Goal: Navigation & Orientation: Find specific page/section

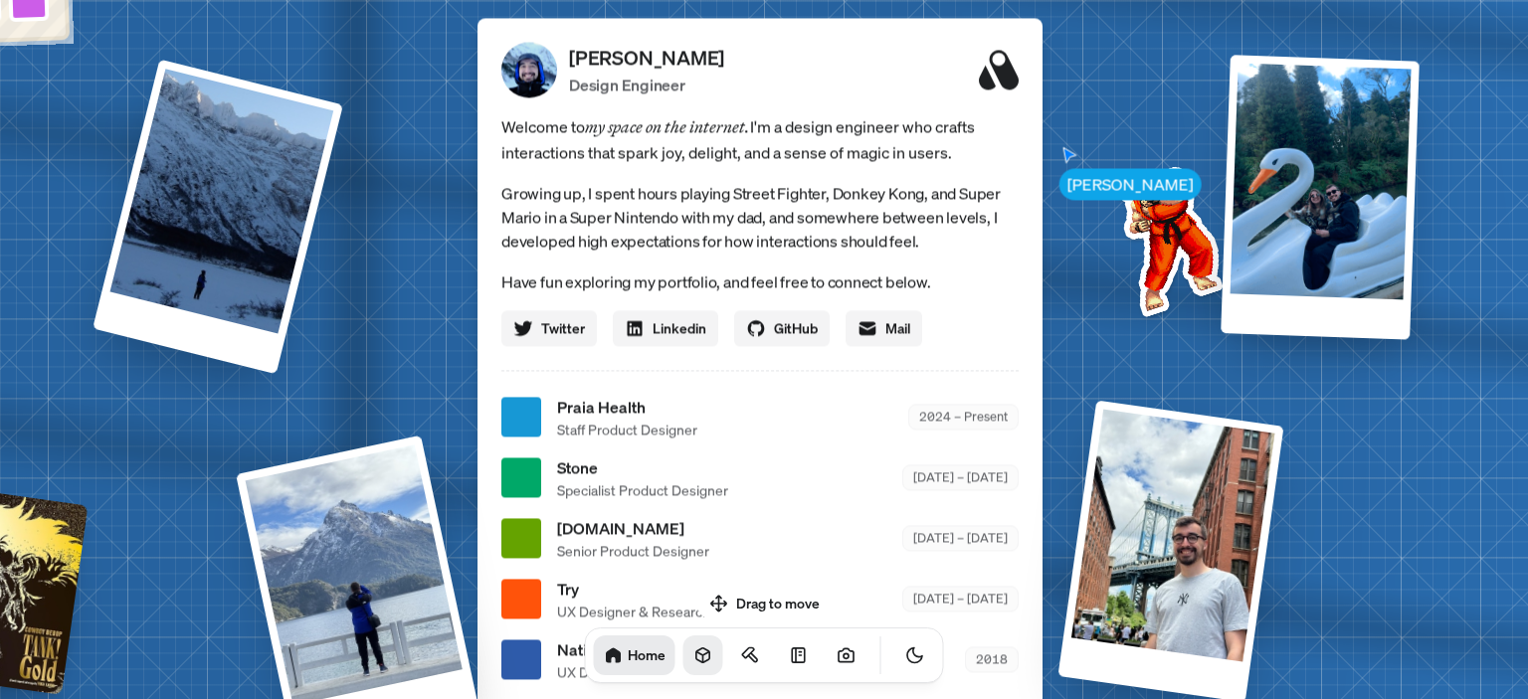
click at [683, 666] on link at bounding box center [703, 656] width 40 height 40
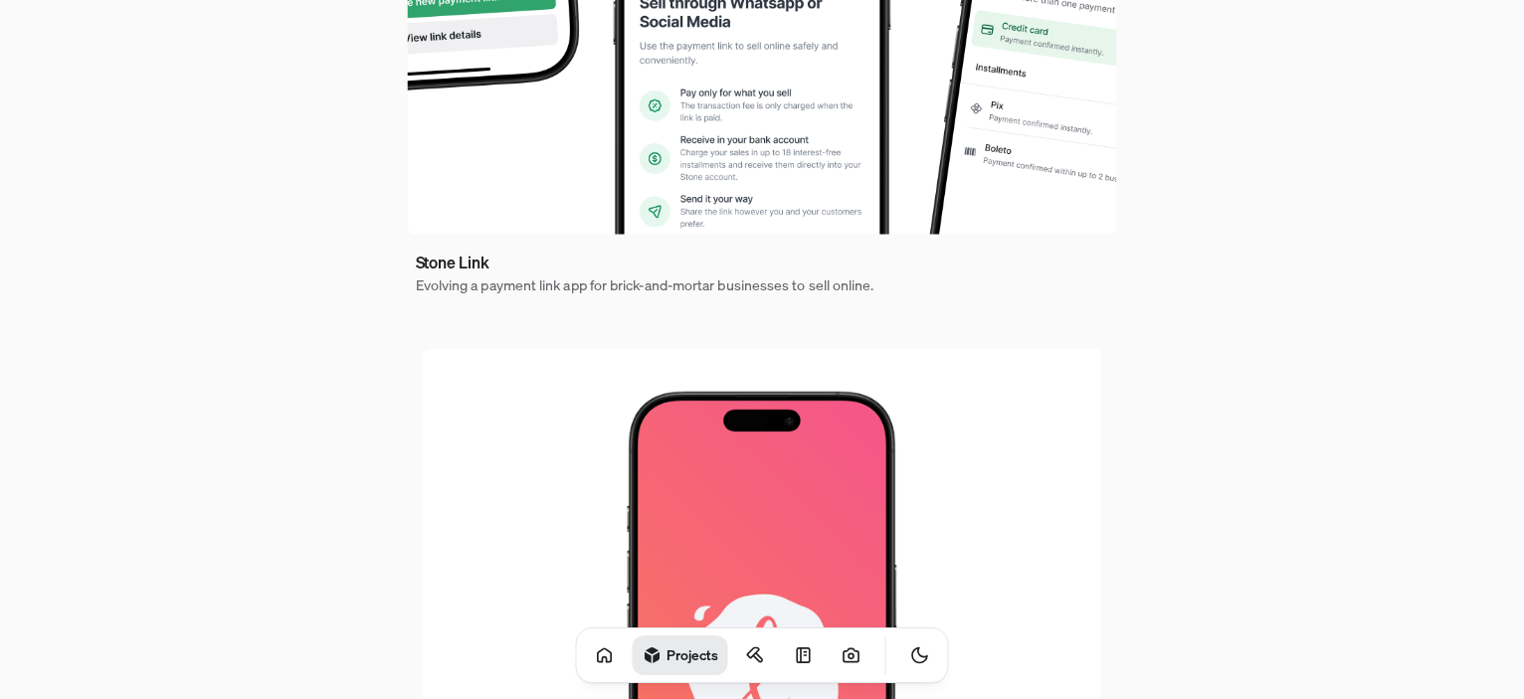
scroll to position [1352, 0]
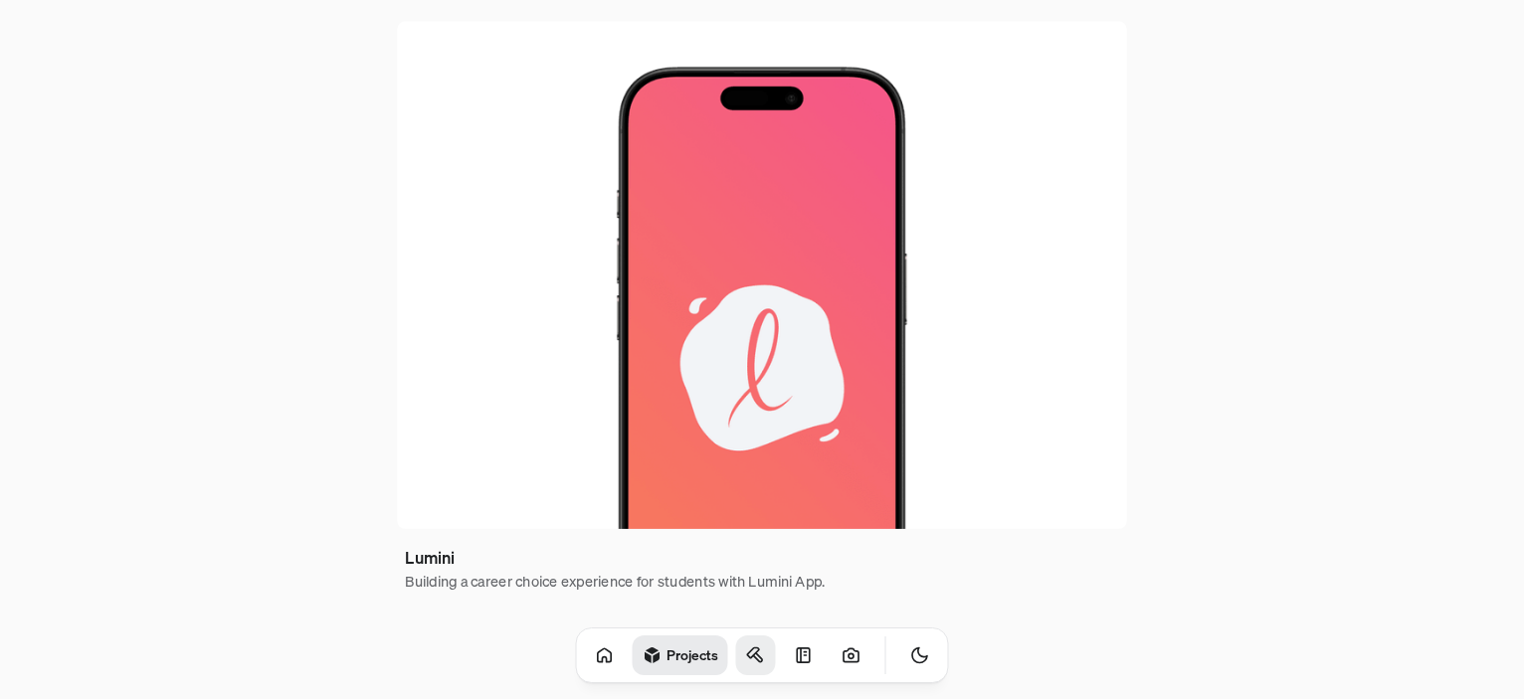
click at [753, 658] on icon at bounding box center [757, 657] width 9 height 9
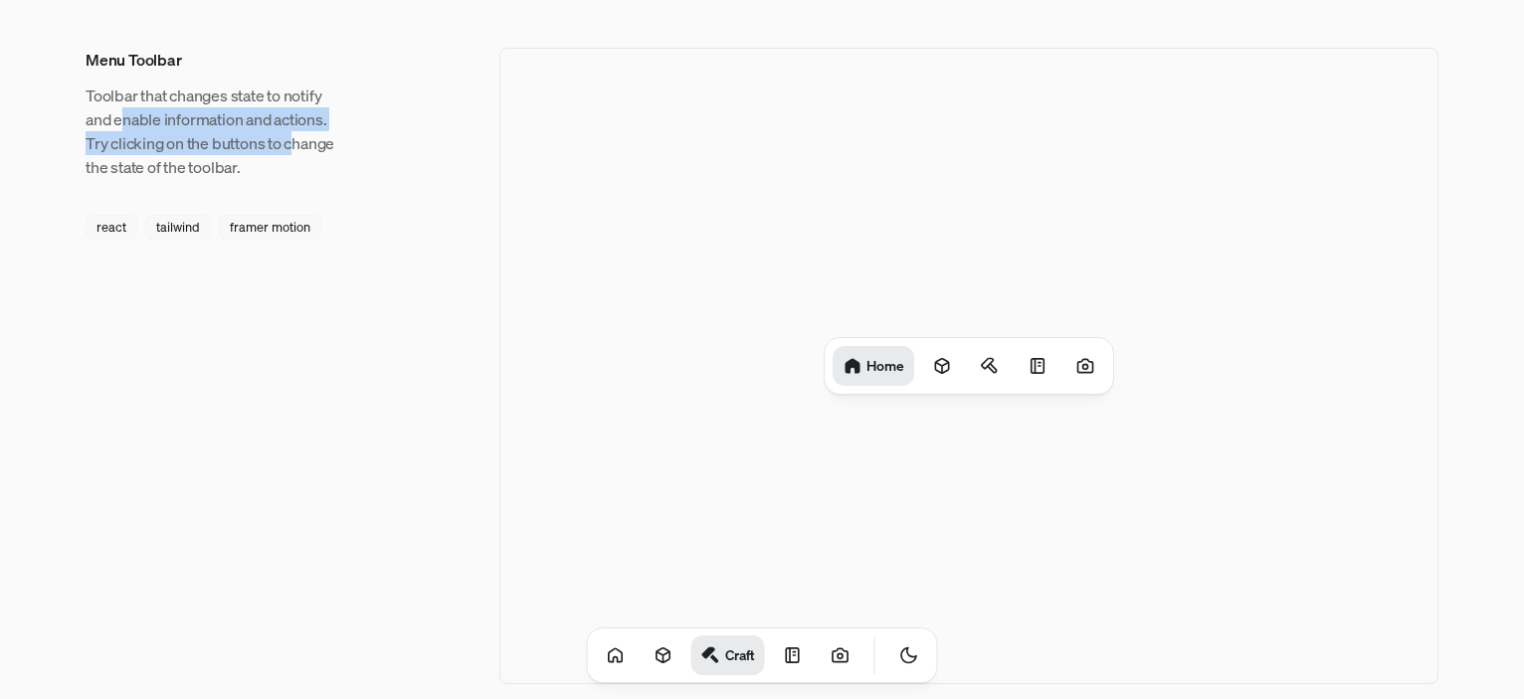
drag, startPoint x: 158, startPoint y: 126, endPoint x: 316, endPoint y: 154, distance: 160.6
click at [310, 154] on p "Toolbar that changes state to notify and enable information and actions. Try cl…" at bounding box center [213, 131] width 255 height 95
click at [986, 266] on div "Home" at bounding box center [968, 366] width 939 height 637
click at [983, 368] on icon at bounding box center [990, 366] width 20 height 20
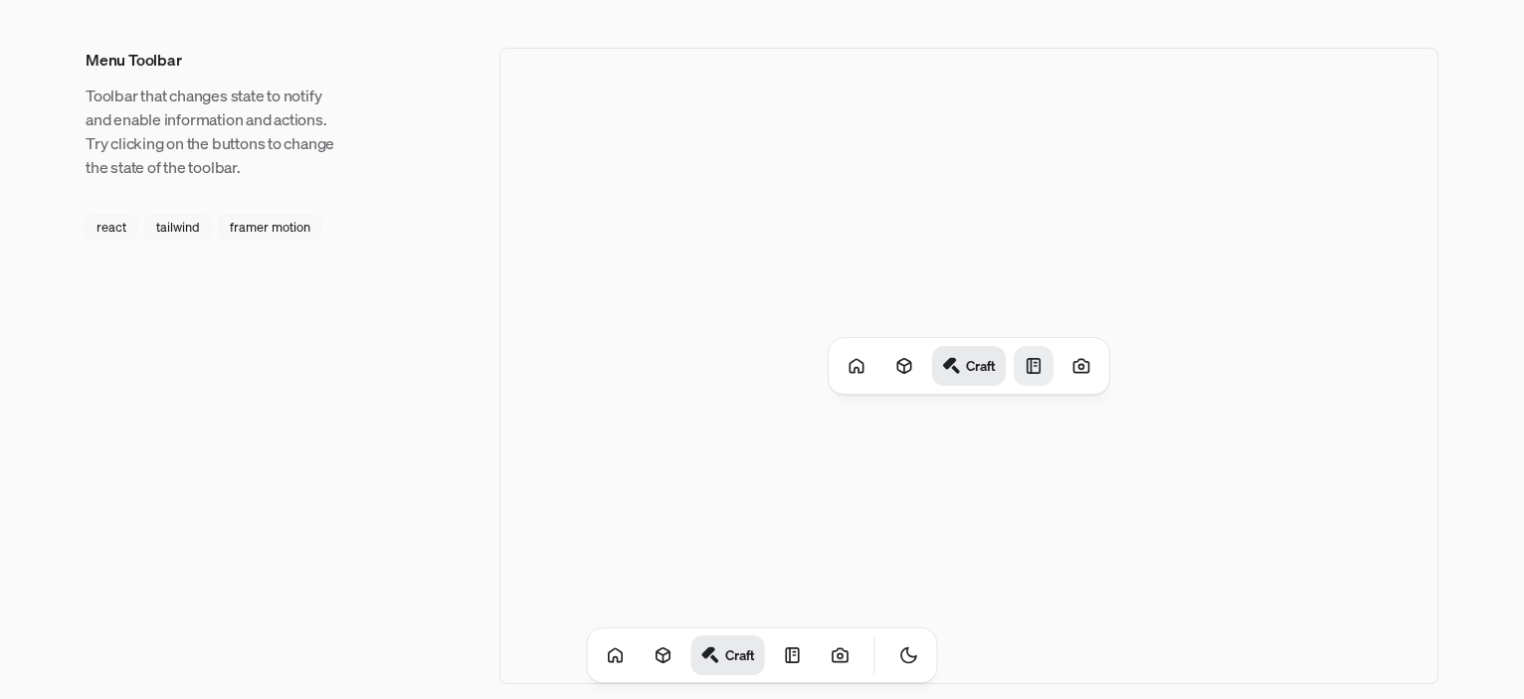
click at [1034, 363] on icon at bounding box center [1033, 366] width 20 height 20
click at [1058, 361] on div "Craft Notes" at bounding box center [968, 366] width 287 height 56
click at [1083, 371] on icon at bounding box center [1085, 366] width 20 height 20
click at [777, 641] on link at bounding box center [793, 656] width 40 height 40
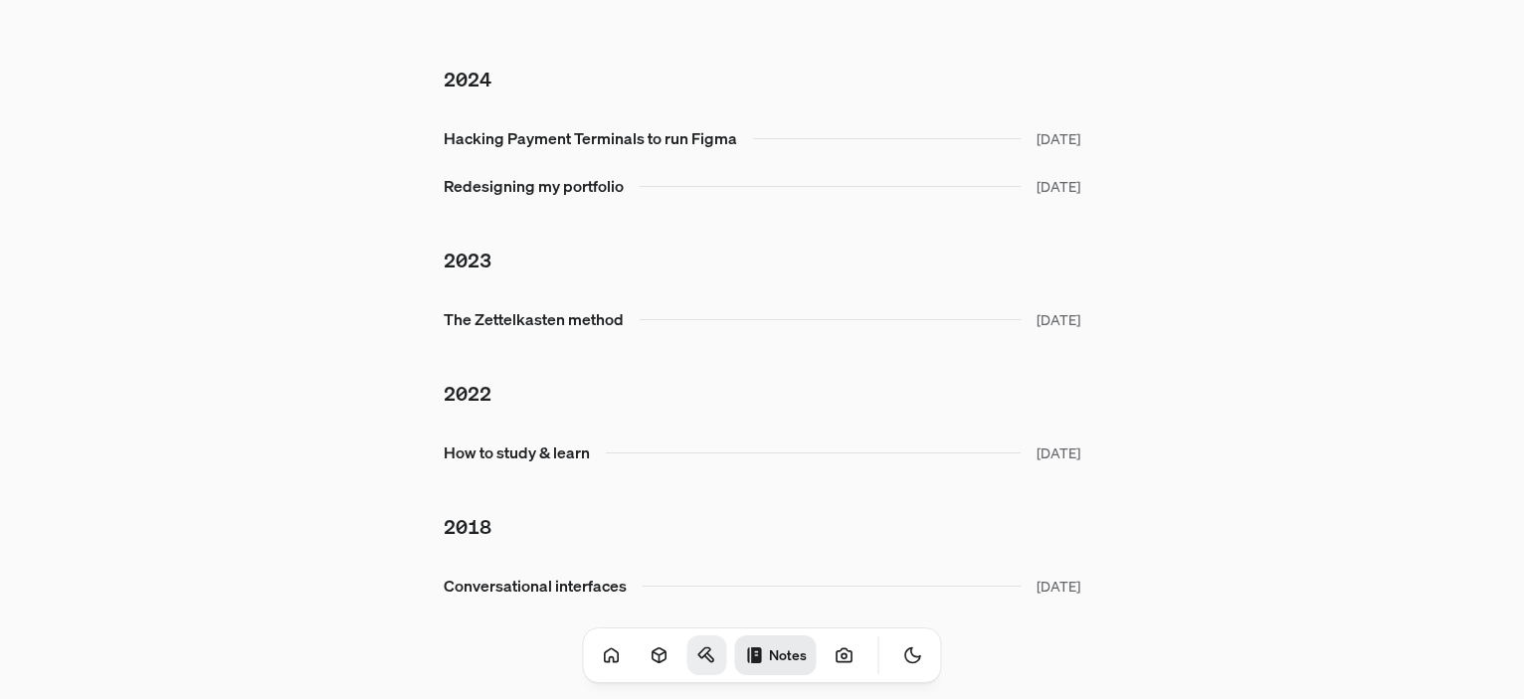
scroll to position [48, 0]
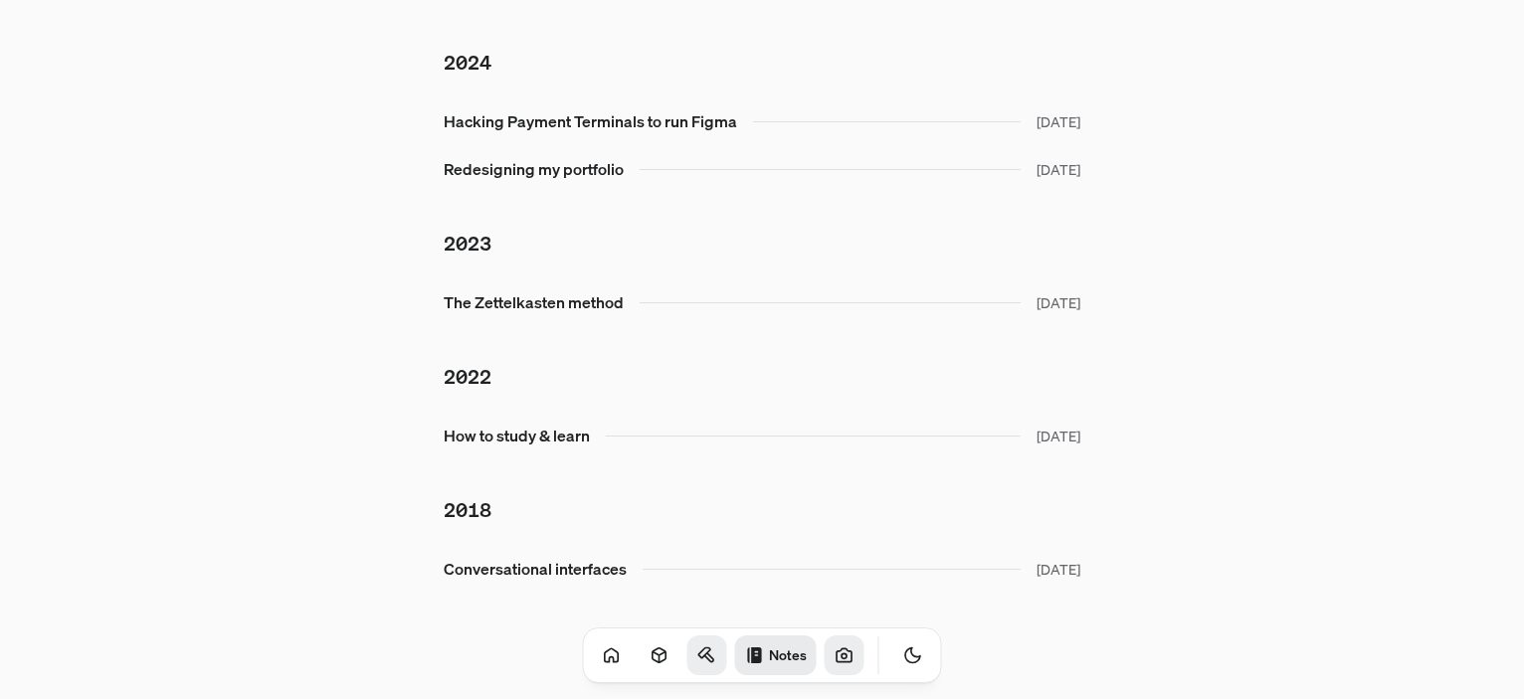
click at [834, 659] on icon at bounding box center [844, 655] width 20 height 20
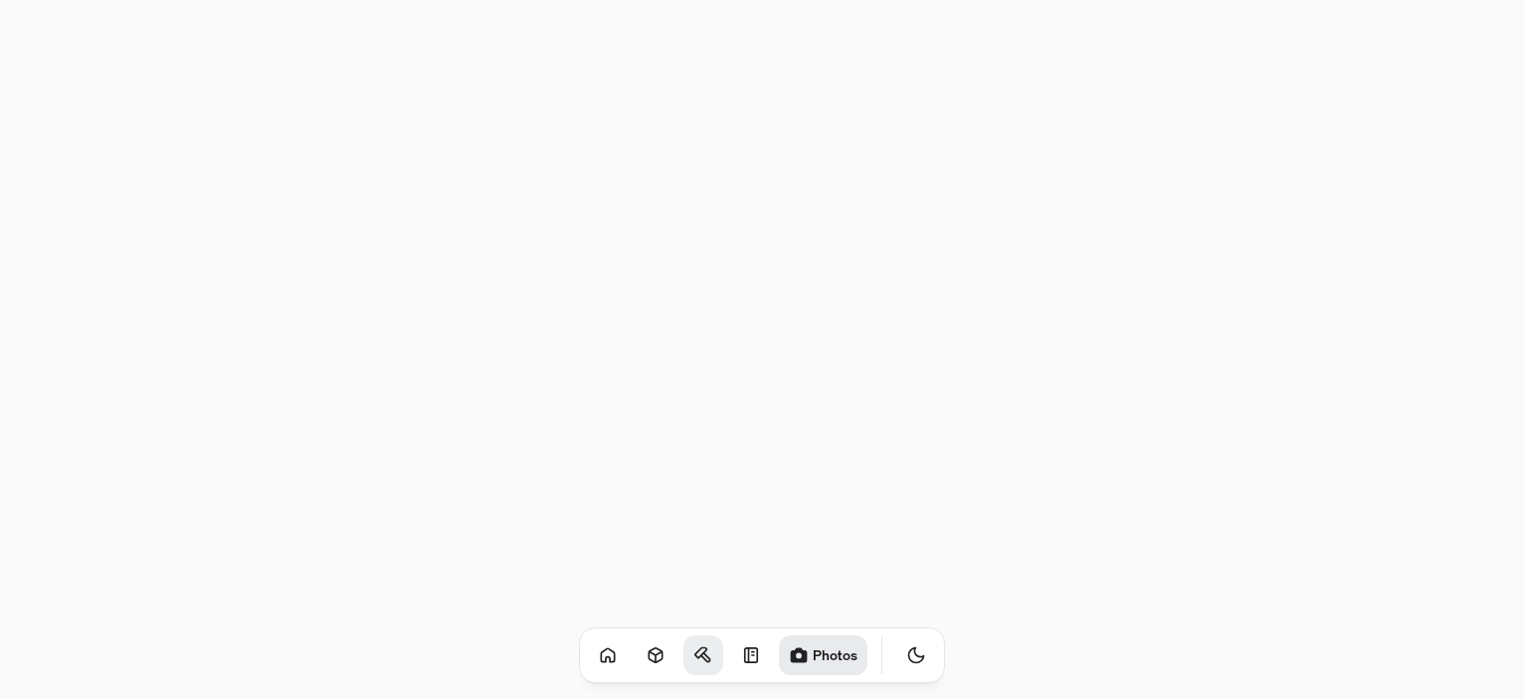
scroll to position [3083, 0]
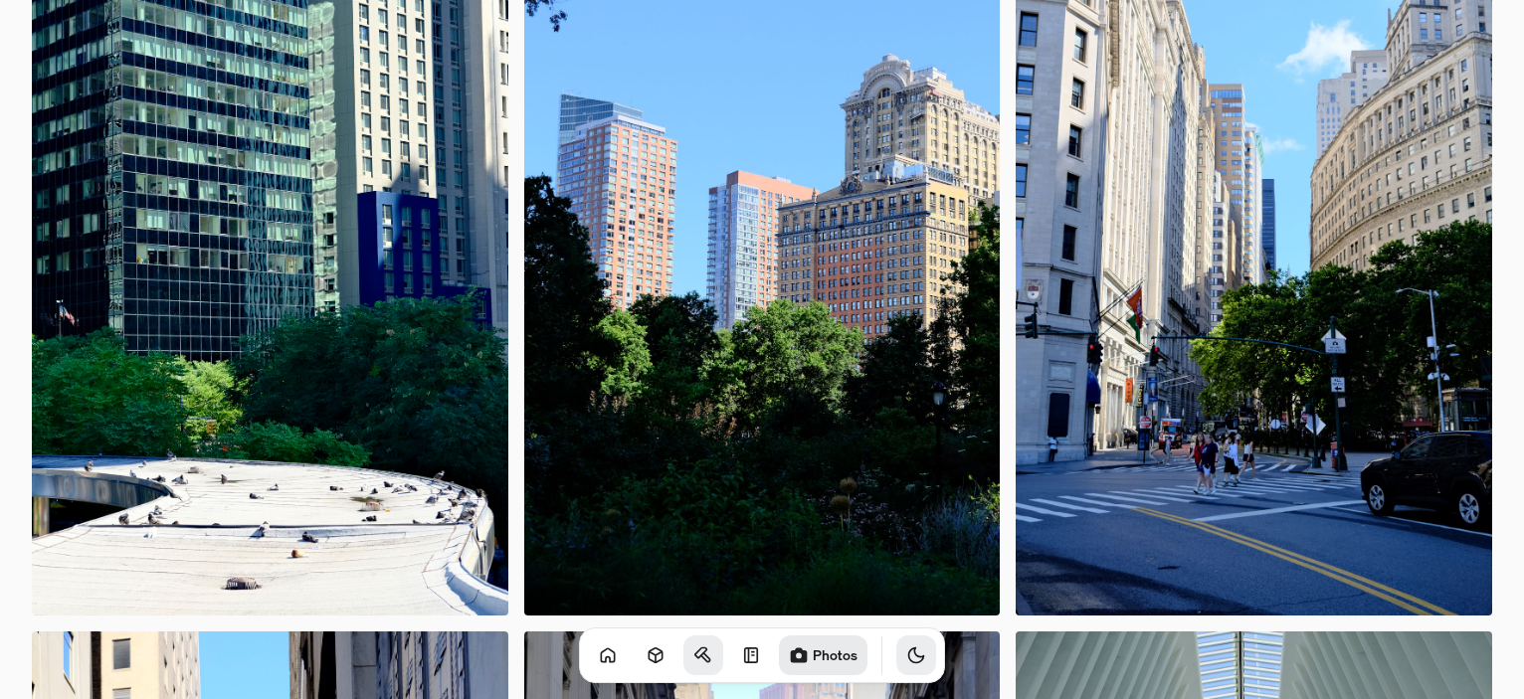
click at [906, 663] on icon "Toggle Theme" at bounding box center [916, 655] width 20 height 20
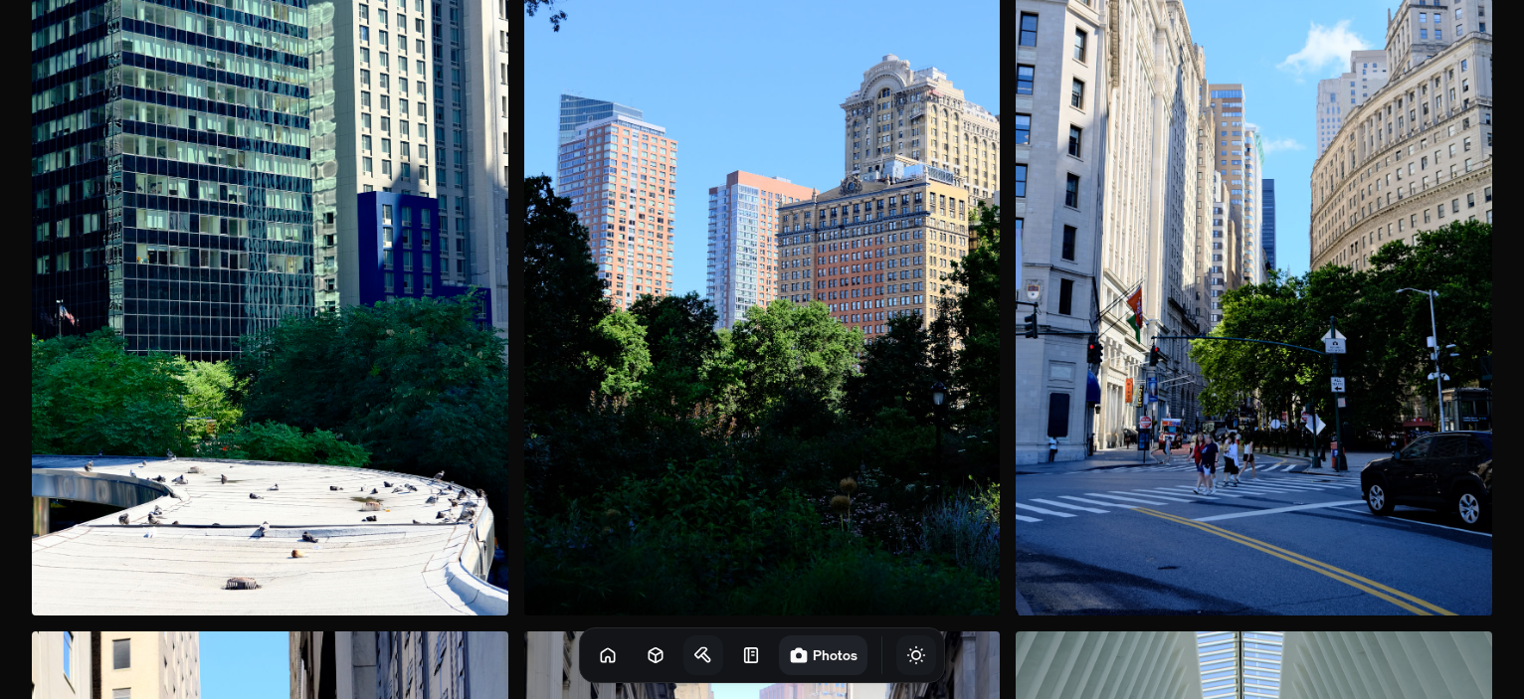
click at [906, 663] on icon "Toggle Theme" at bounding box center [916, 655] width 20 height 20
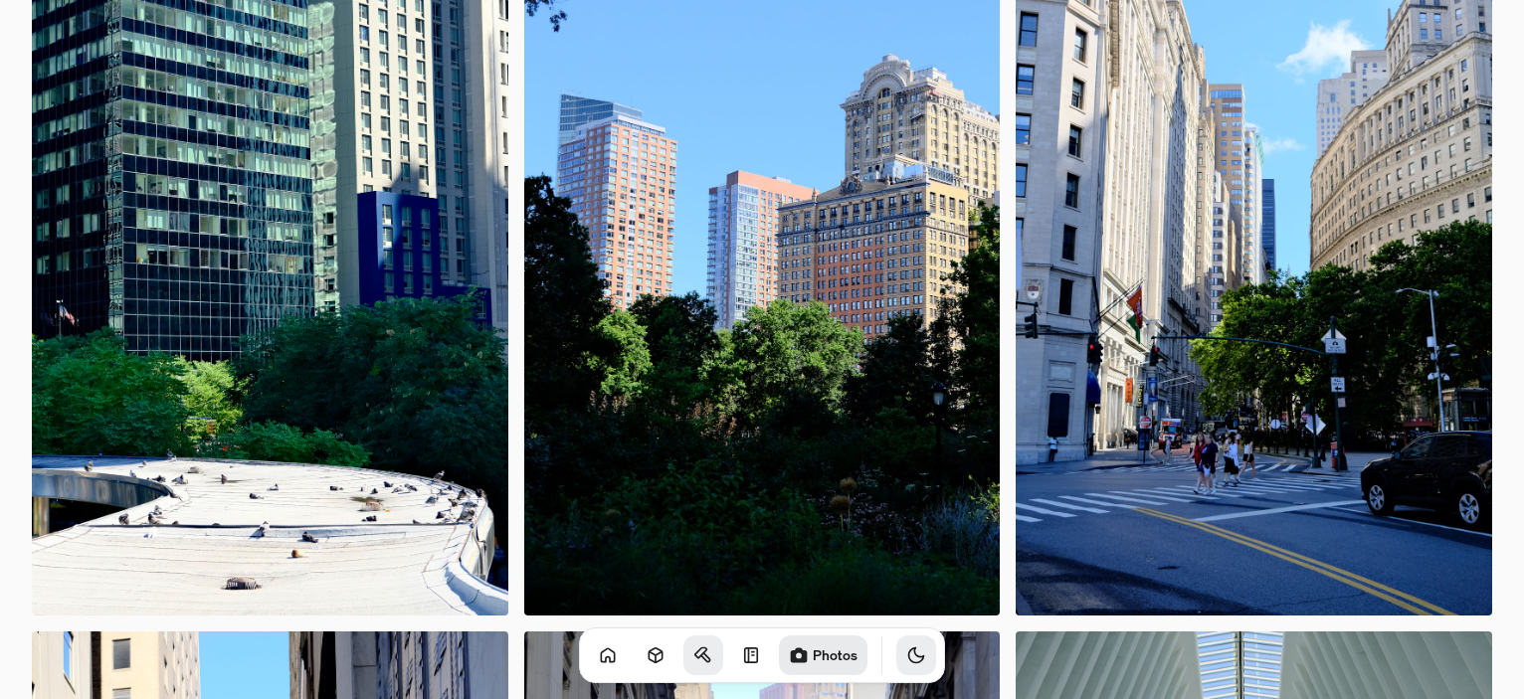
click at [906, 663] on icon "Toggle Theme" at bounding box center [916, 655] width 20 height 20
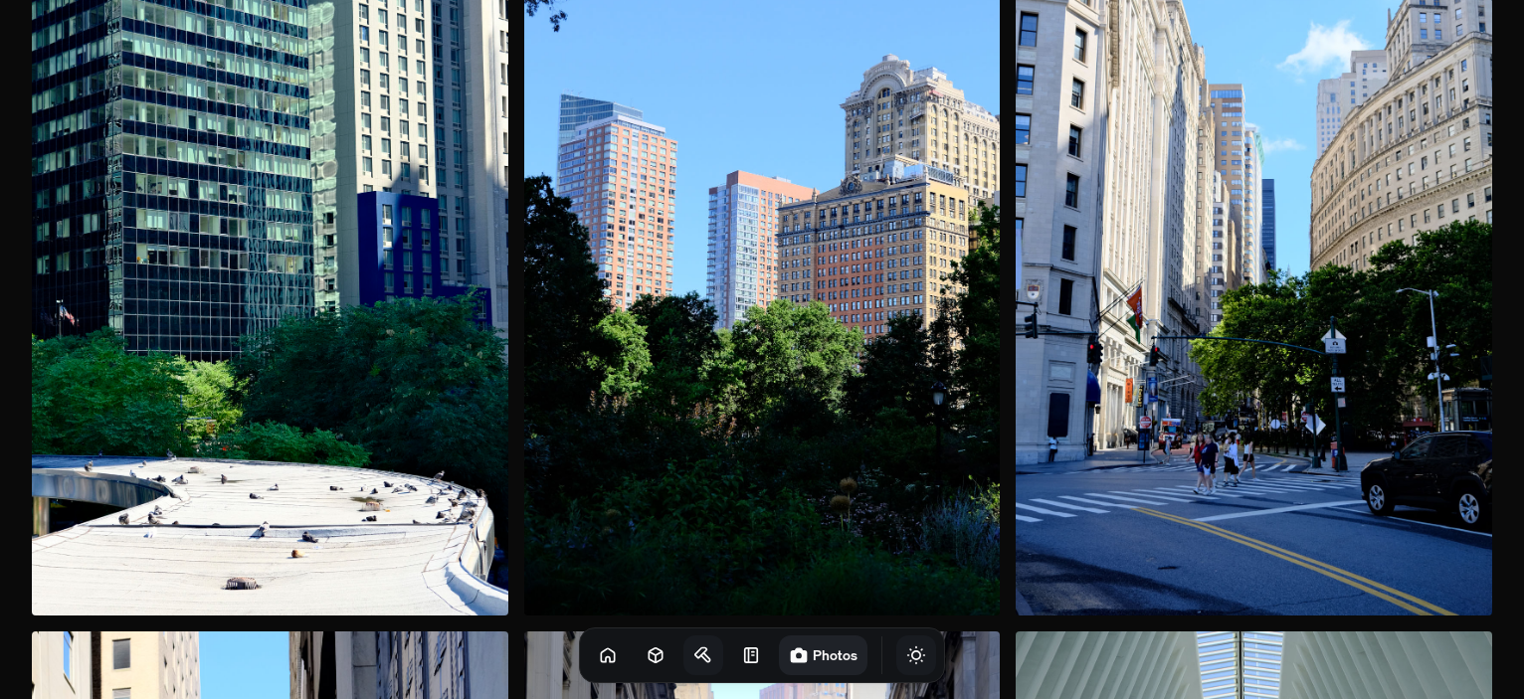
click at [906, 663] on icon "Toggle Theme" at bounding box center [916, 655] width 20 height 20
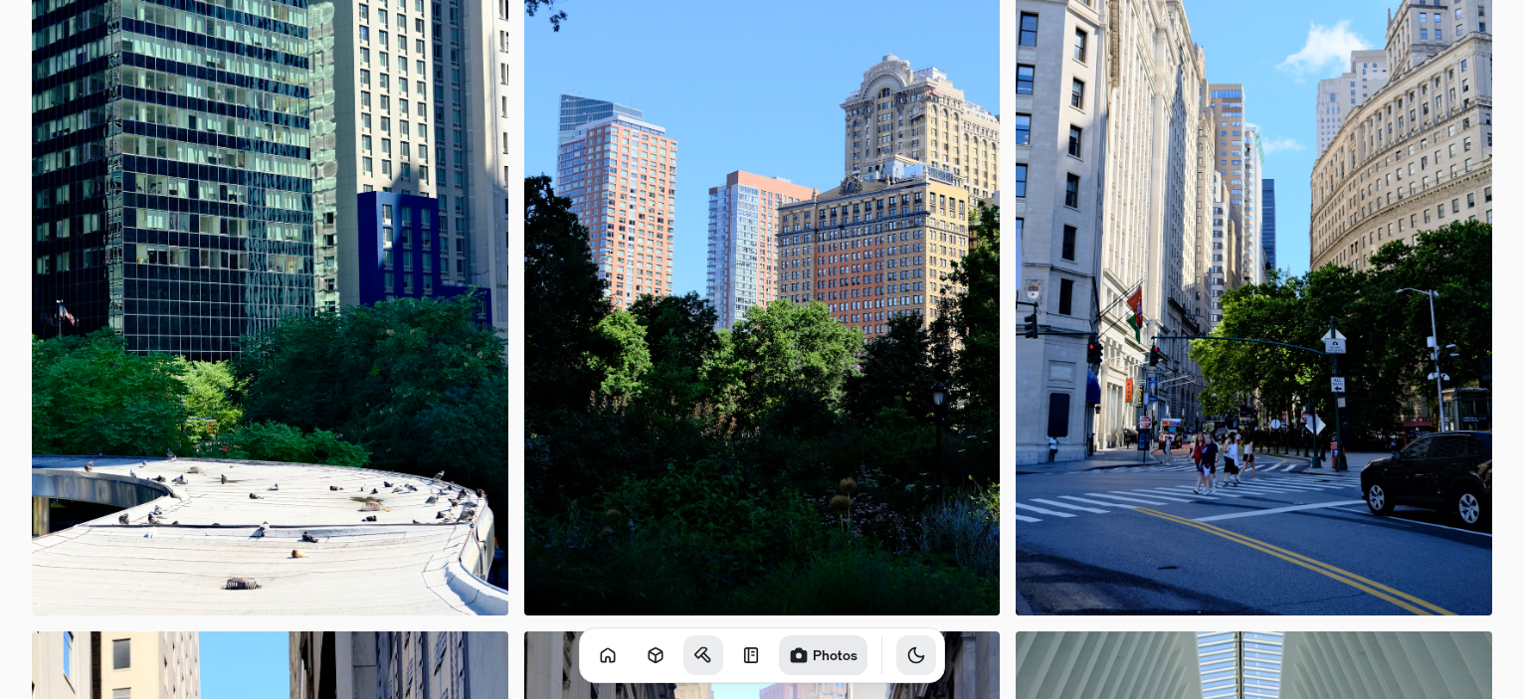
click at [906, 663] on icon "Toggle Theme" at bounding box center [916, 655] width 20 height 20
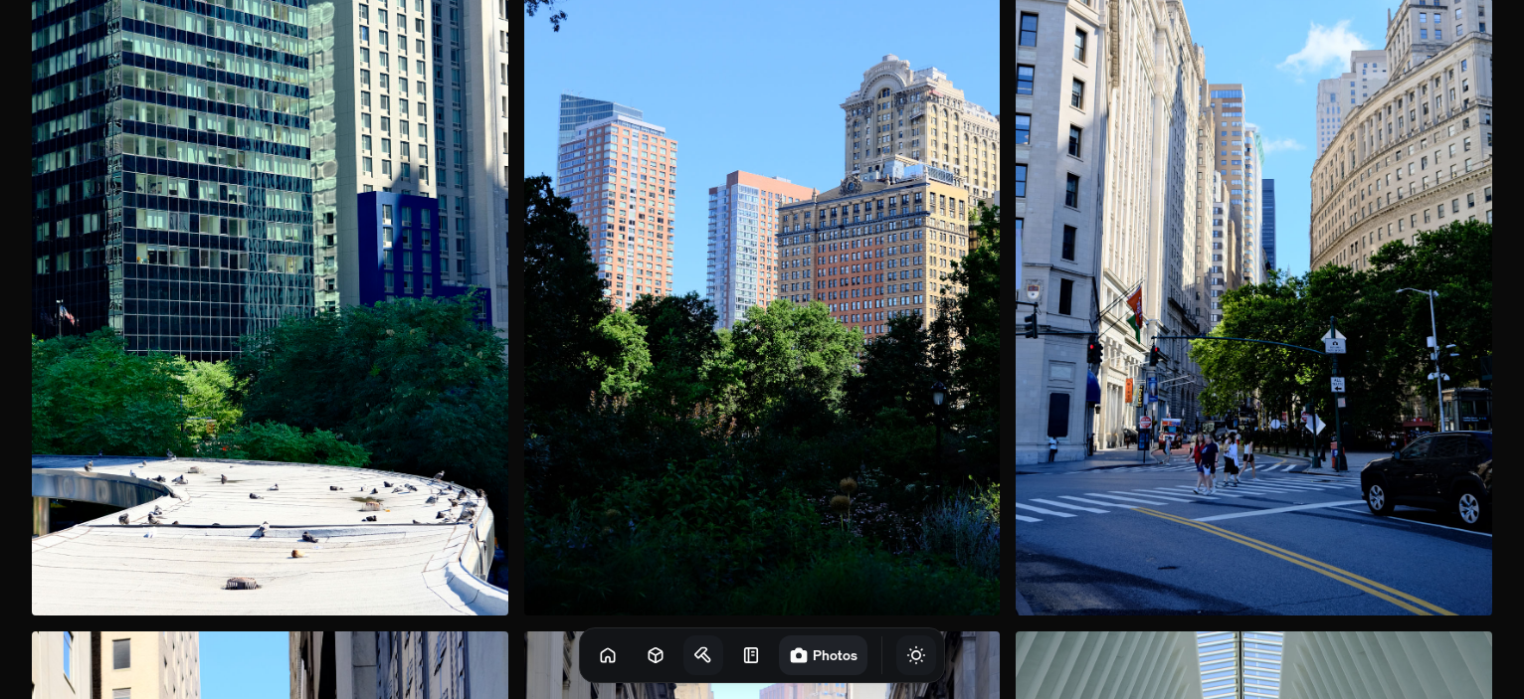
click at [906, 663] on icon "Toggle Theme" at bounding box center [916, 655] width 20 height 20
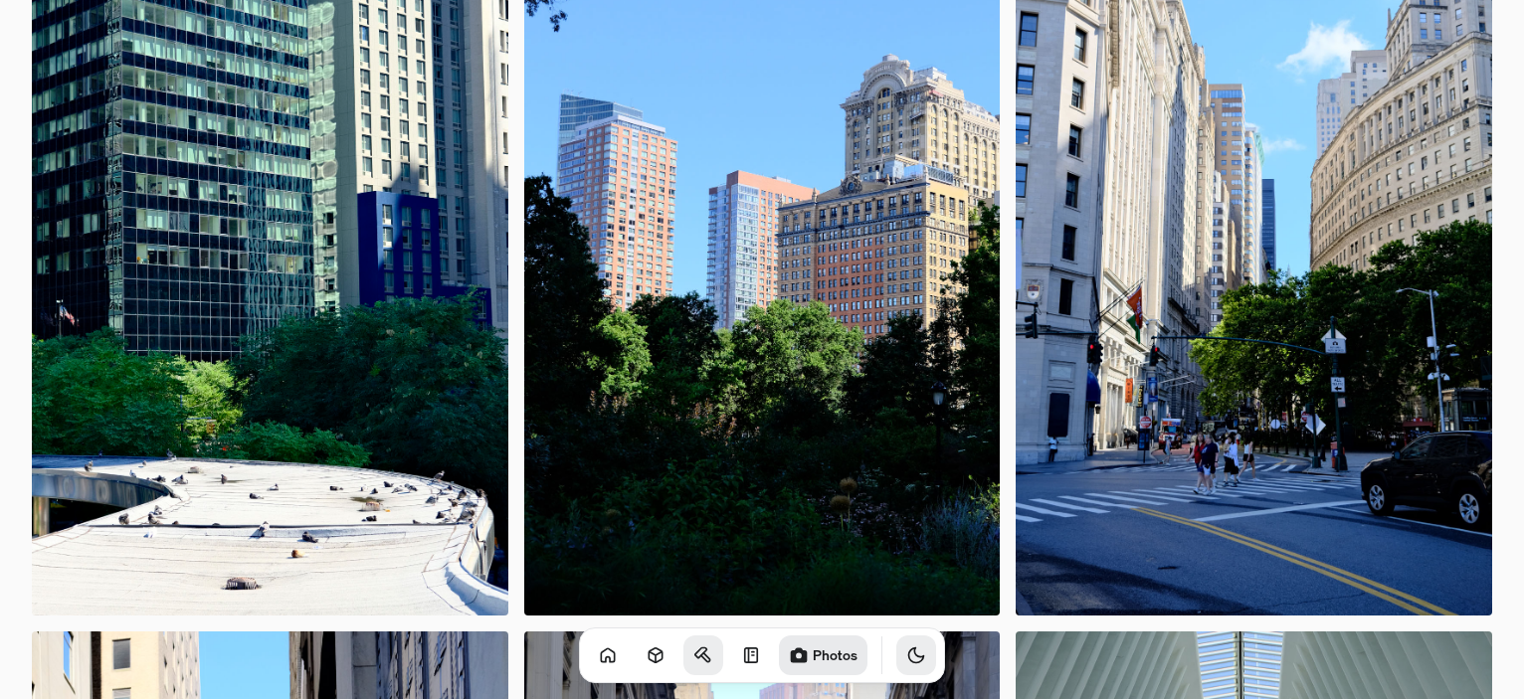
click at [906, 663] on icon "Toggle Theme" at bounding box center [916, 655] width 20 height 20
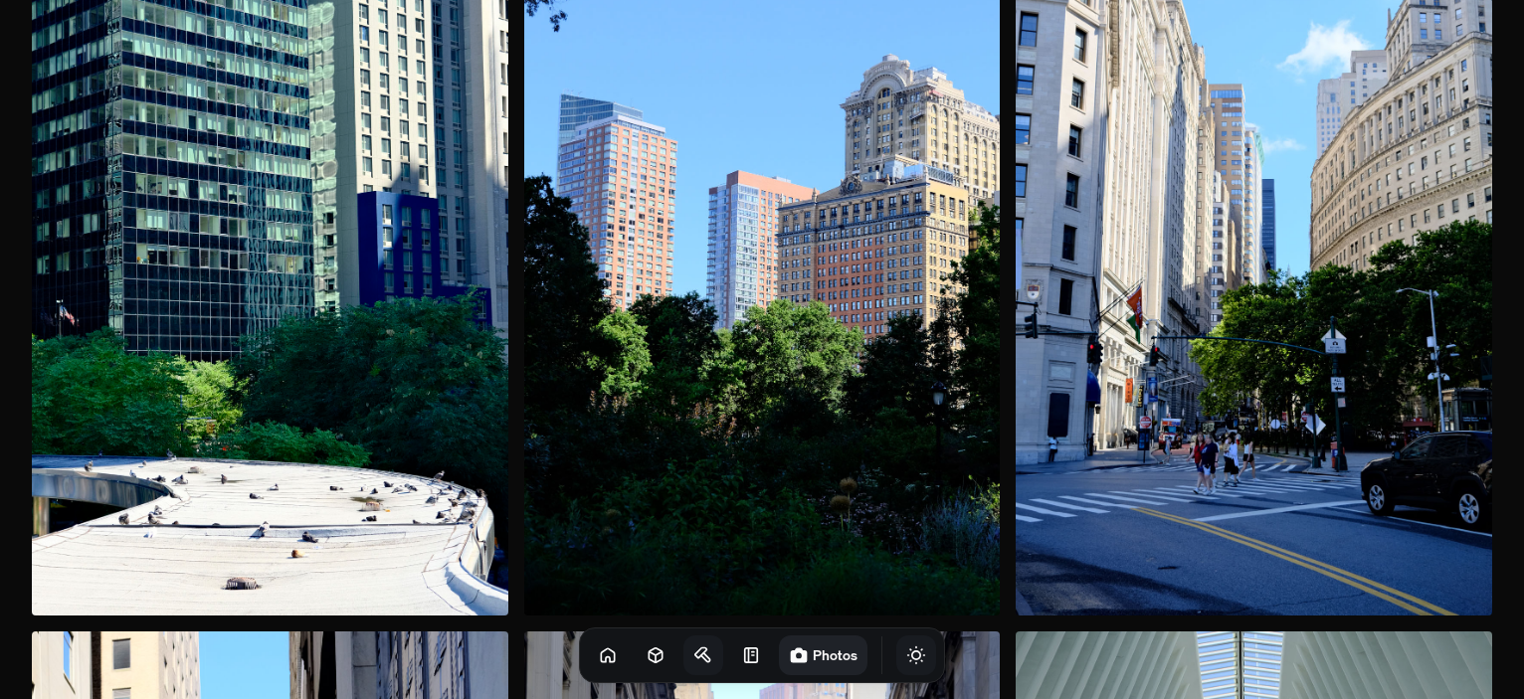
click at [906, 663] on icon "Toggle Theme" at bounding box center [916, 655] width 20 height 20
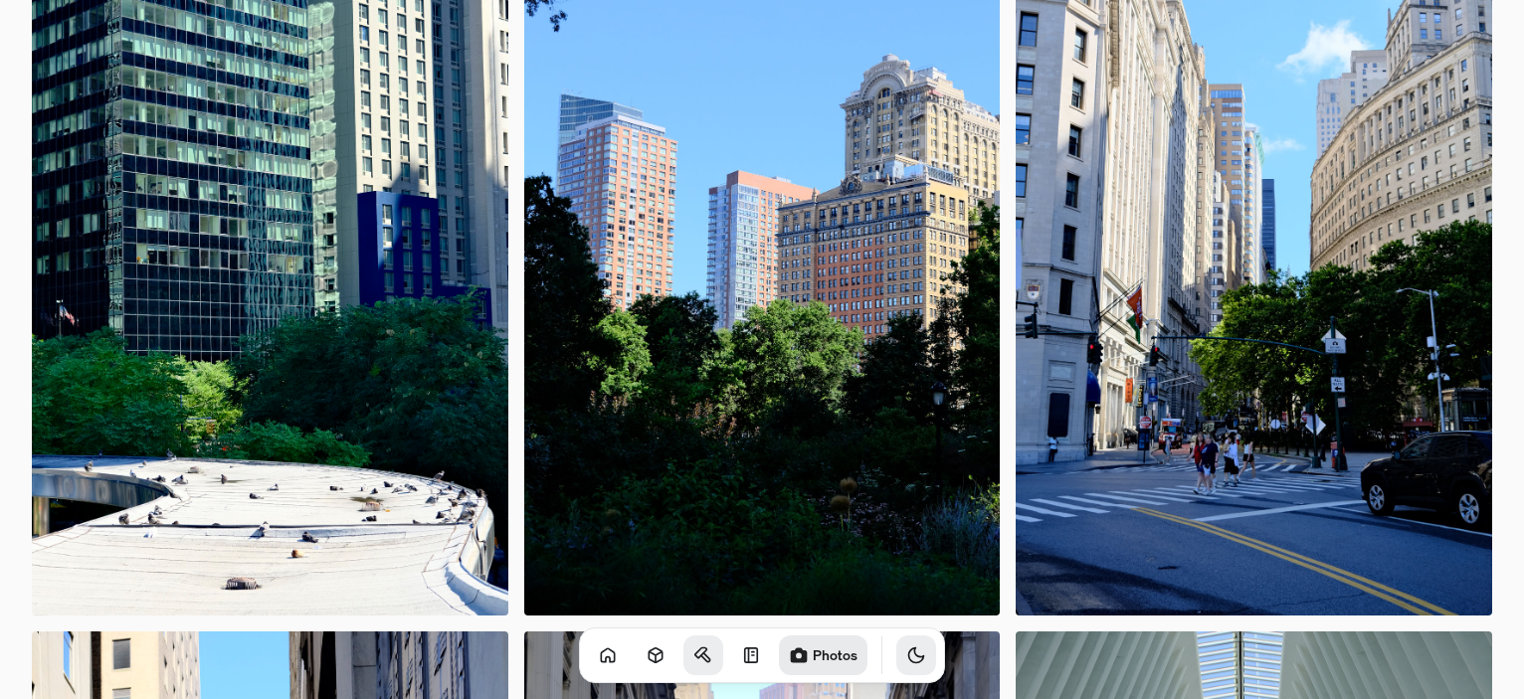
click at [0, 0] on icon "Toggle Audio" at bounding box center [0, 0] width 0 height 0
click at [896, 666] on button "Toggle Theme" at bounding box center [916, 656] width 40 height 40
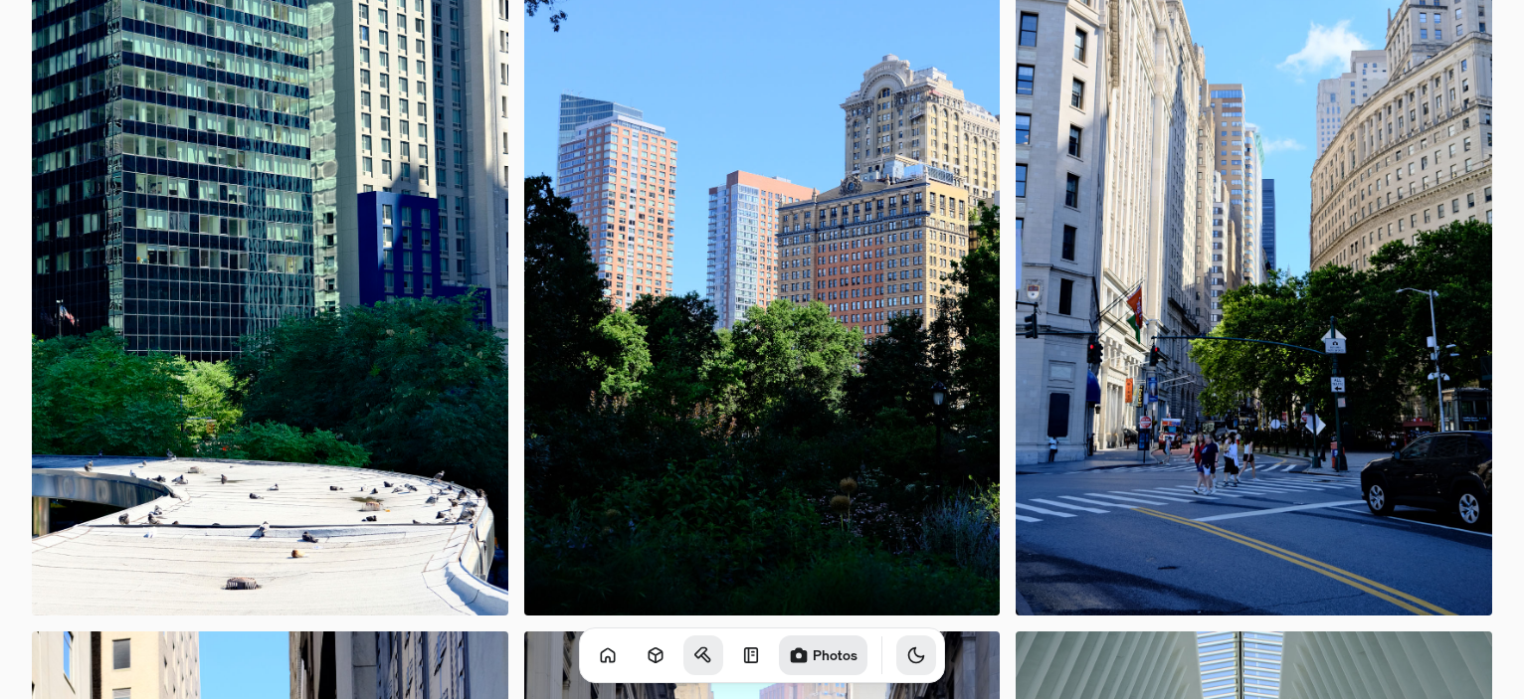
click at [896, 666] on button "Toggle Theme" at bounding box center [916, 656] width 40 height 40
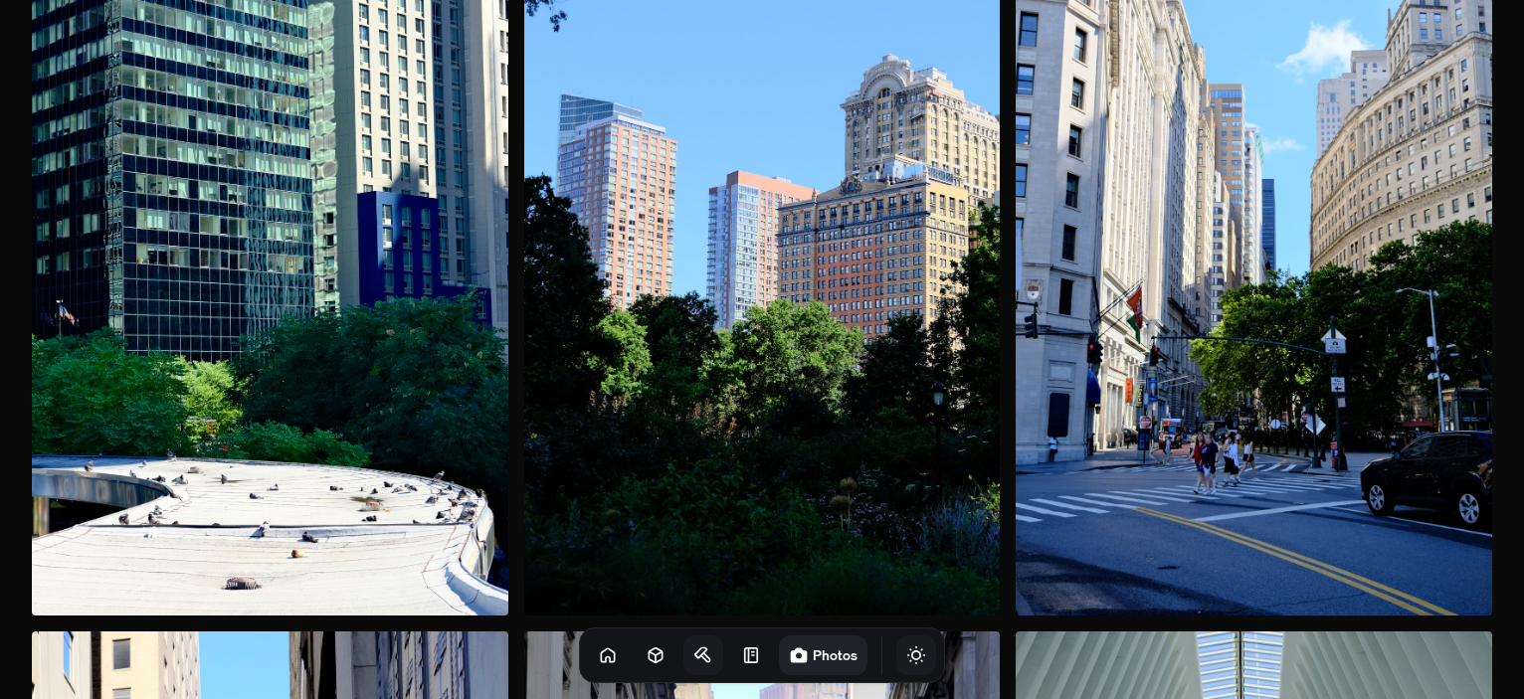
click at [896, 666] on button "Toggle Theme" at bounding box center [916, 656] width 40 height 40
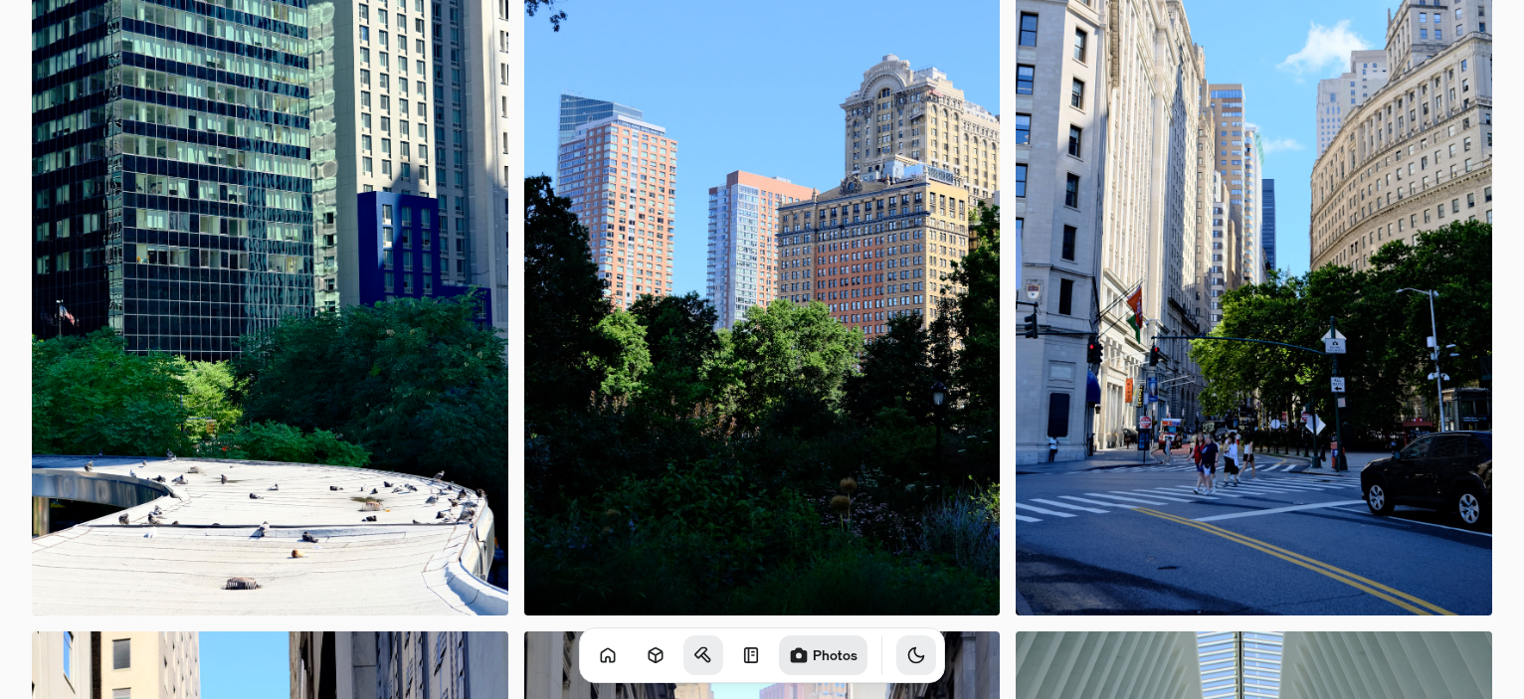
click at [896, 665] on button "Toggle Theme" at bounding box center [916, 656] width 40 height 40
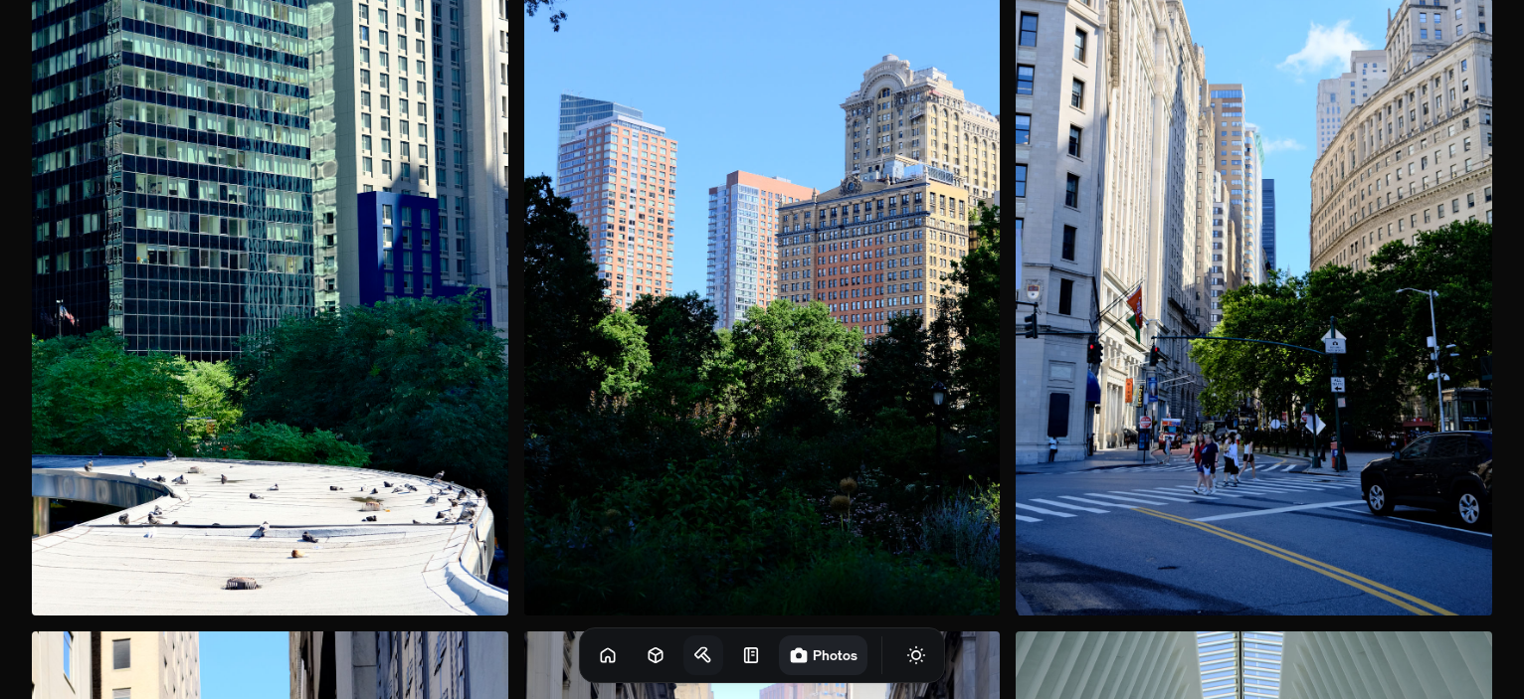
click at [0, 0] on button "Toggle Audio" at bounding box center [0, 0] width 0 height 0
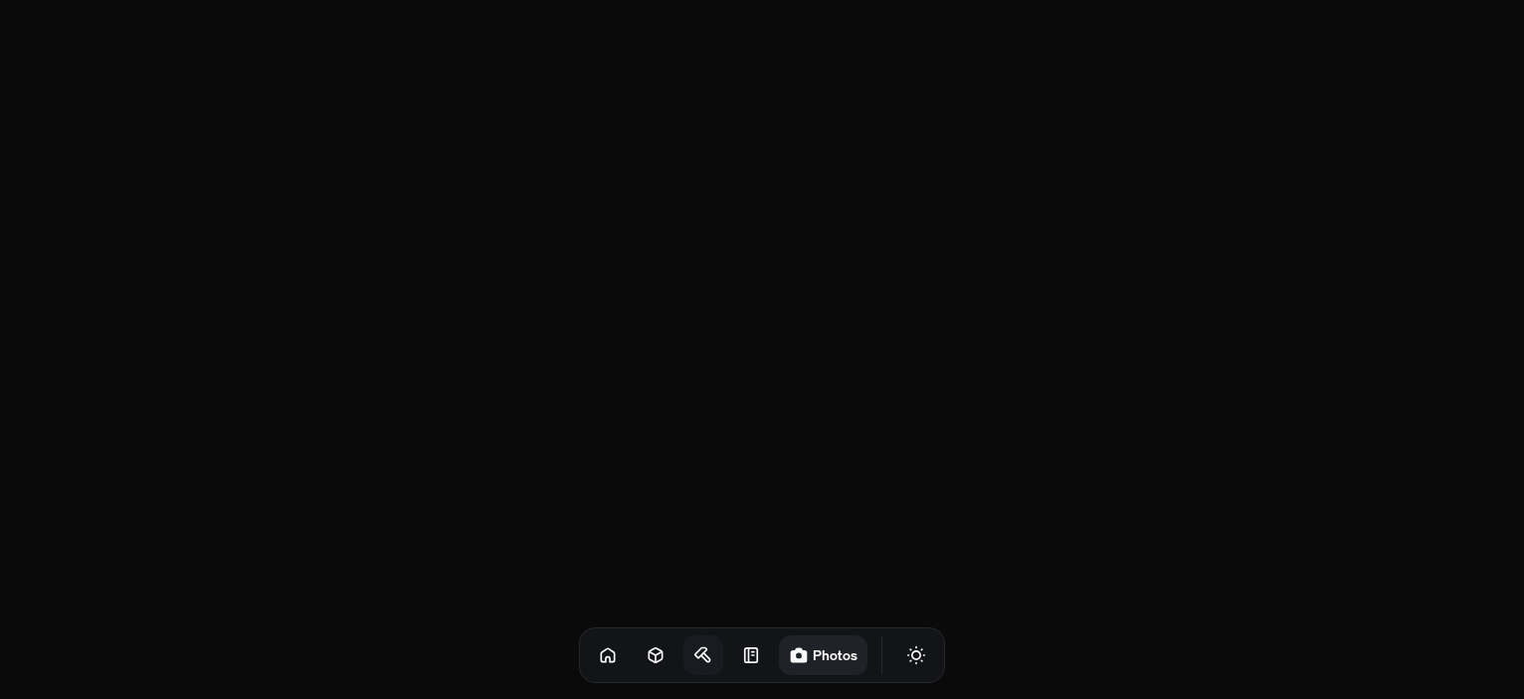
scroll to position [0, 0]
